Goal: Task Accomplishment & Management: Complete application form

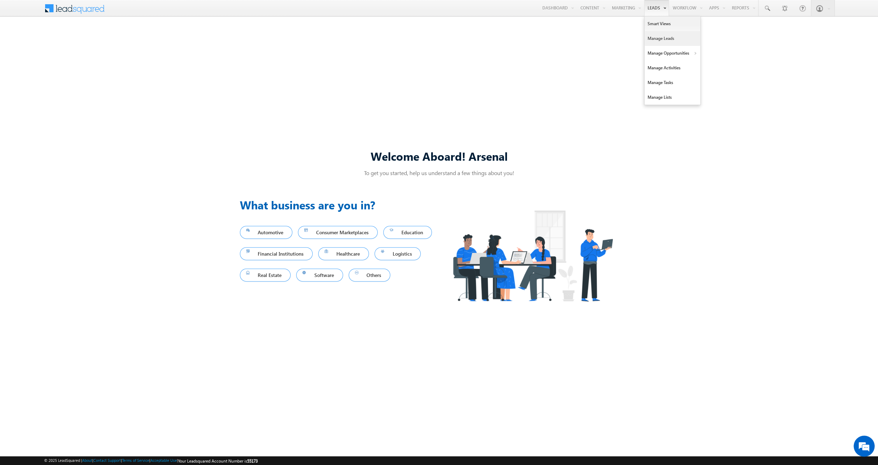
click at [657, 38] on link "Manage Leads" at bounding box center [673, 38] width 56 height 15
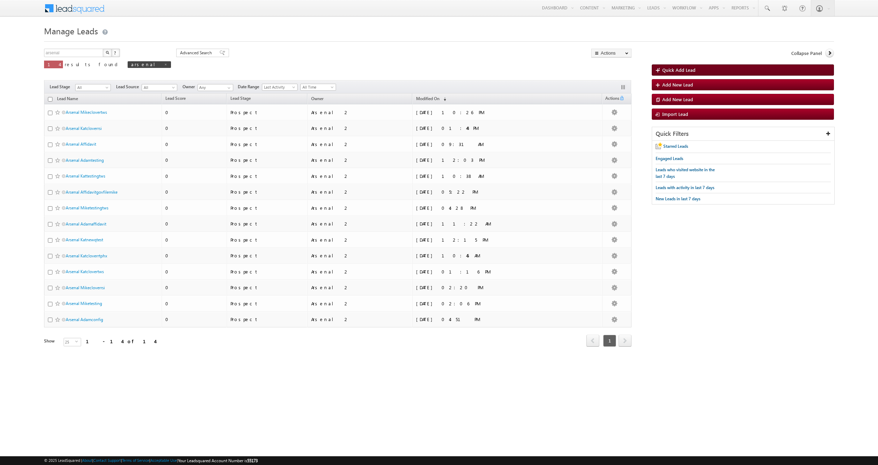
click at [685, 68] on span "Quick Add Lead" at bounding box center [679, 70] width 33 height 6
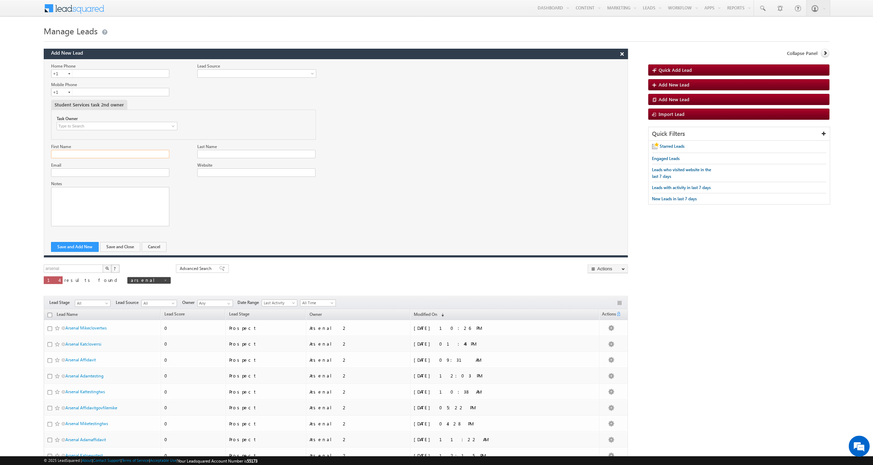
click at [111, 156] on input "First Name" at bounding box center [110, 154] width 118 height 8
type input "Arsenal"
type input "Mikessn"
paste input "Mikessn"
type input "[EMAIL_ADDRESS][DOMAIN_NAME]"
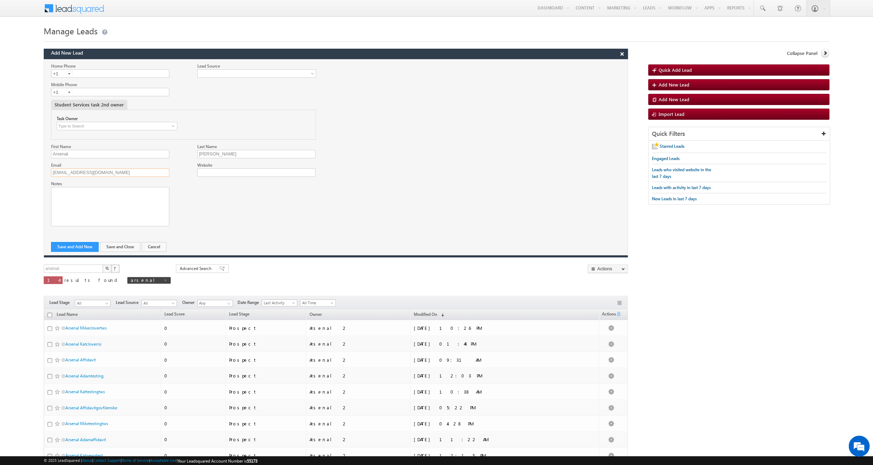
click at [96, 175] on input "[EMAIL_ADDRESS][DOMAIN_NAME]" at bounding box center [110, 172] width 118 height 8
click at [108, 248] on button "Save and Close" at bounding box center [120, 247] width 40 height 10
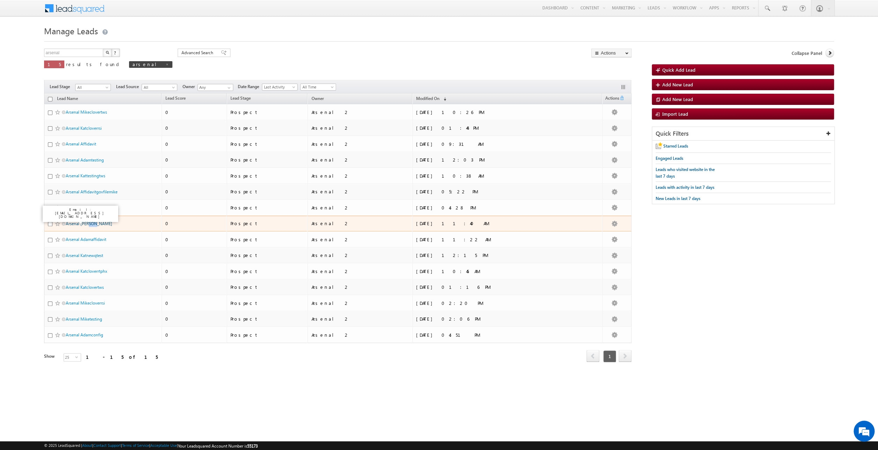
click at [85, 225] on link "Arsenal [PERSON_NAME]" at bounding box center [89, 223] width 47 height 5
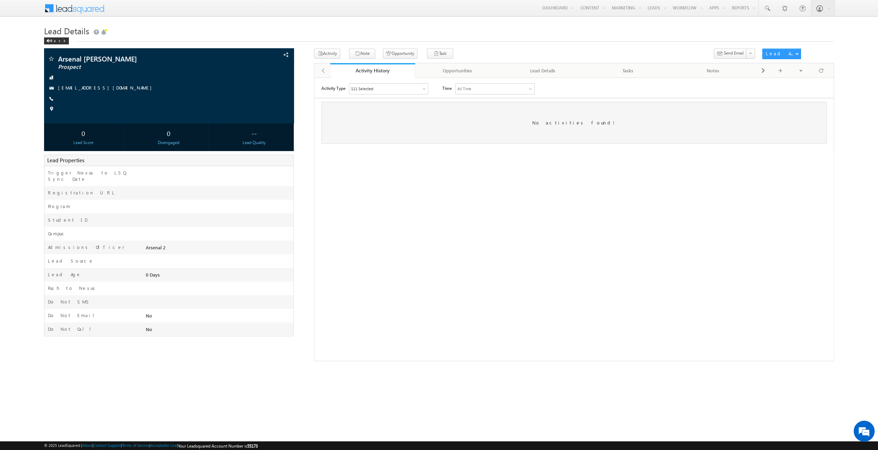
click at [604, 28] on h1 "Lead Details" at bounding box center [439, 30] width 791 height 14
